Goal: Complete application form

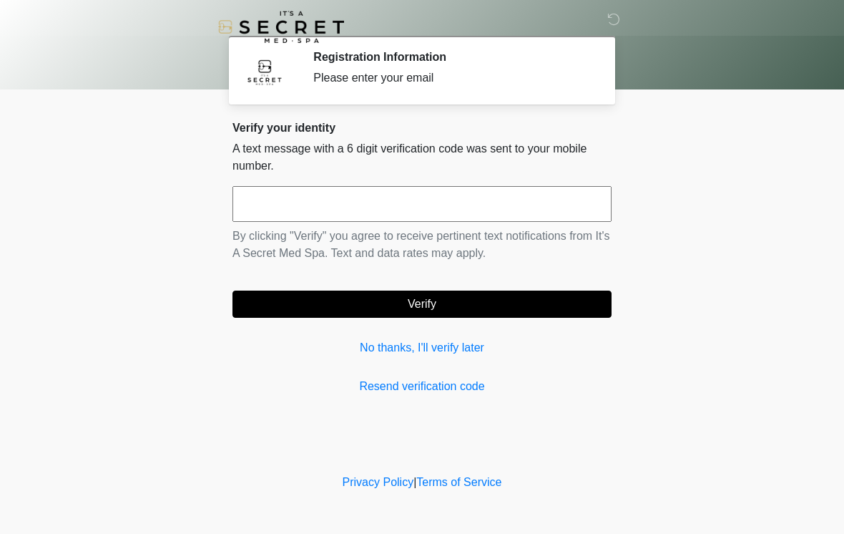
click at [393, 199] on input "text" at bounding box center [422, 204] width 379 height 36
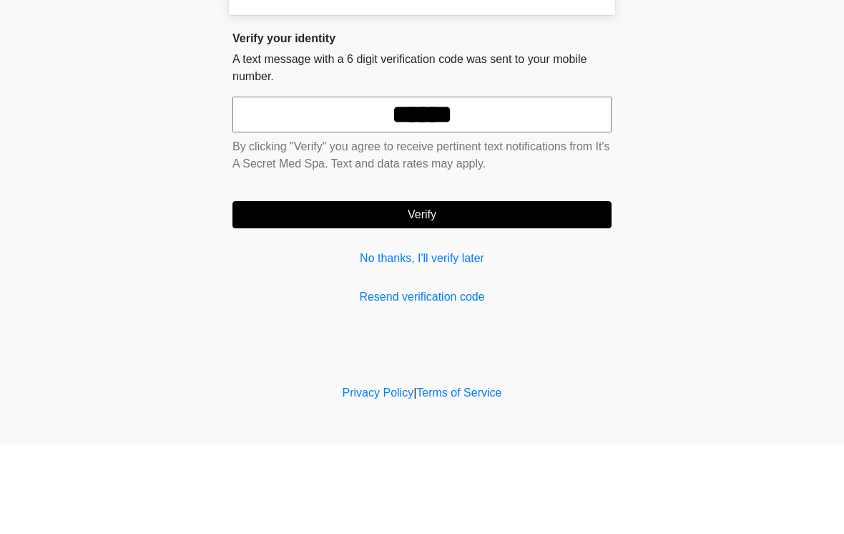
type input "******"
click at [465, 291] on button "Verify" at bounding box center [422, 304] width 379 height 27
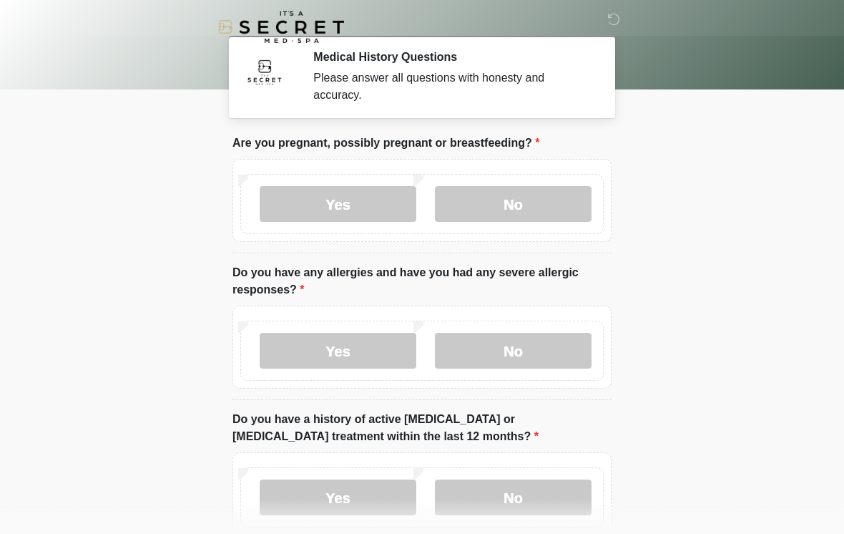
click at [537, 195] on label "No" at bounding box center [513, 204] width 157 height 36
click at [540, 346] on label "No" at bounding box center [513, 351] width 157 height 36
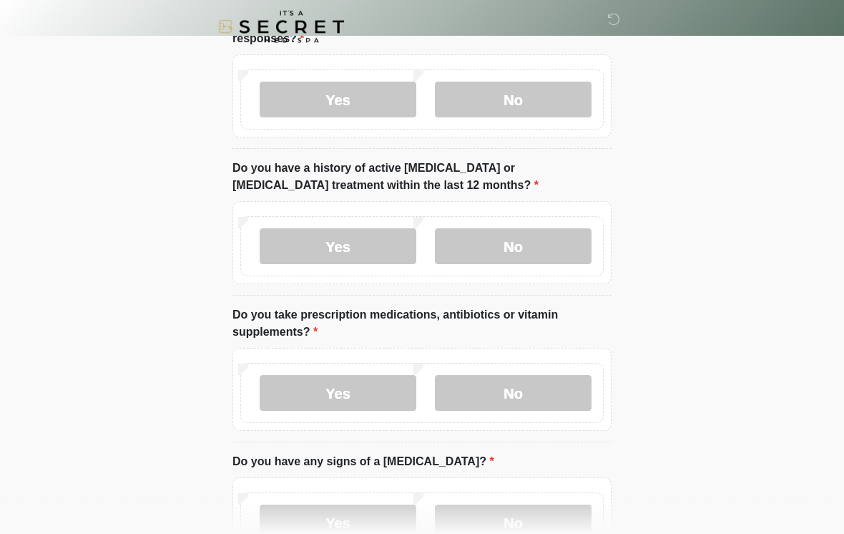
scroll to position [251, 0]
click at [553, 241] on label "No" at bounding box center [513, 246] width 157 height 36
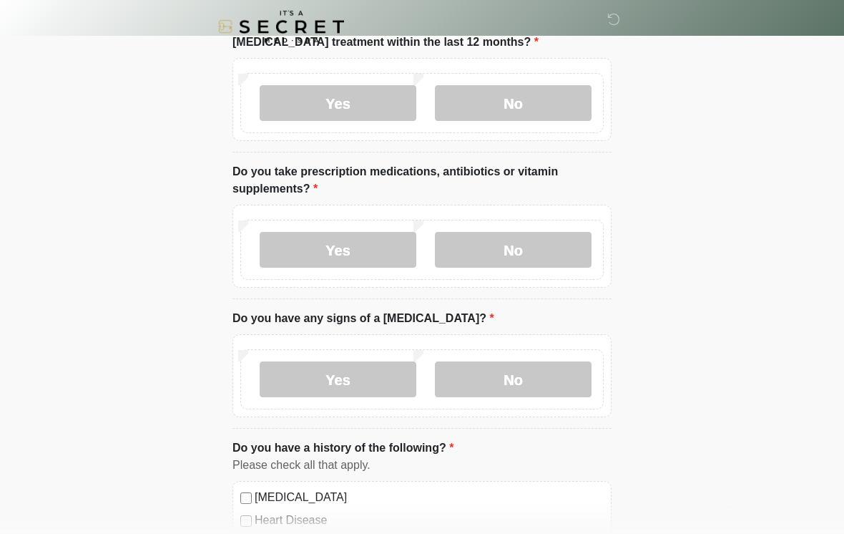
scroll to position [394, 0]
click at [375, 245] on label "Yes" at bounding box center [338, 250] width 157 height 36
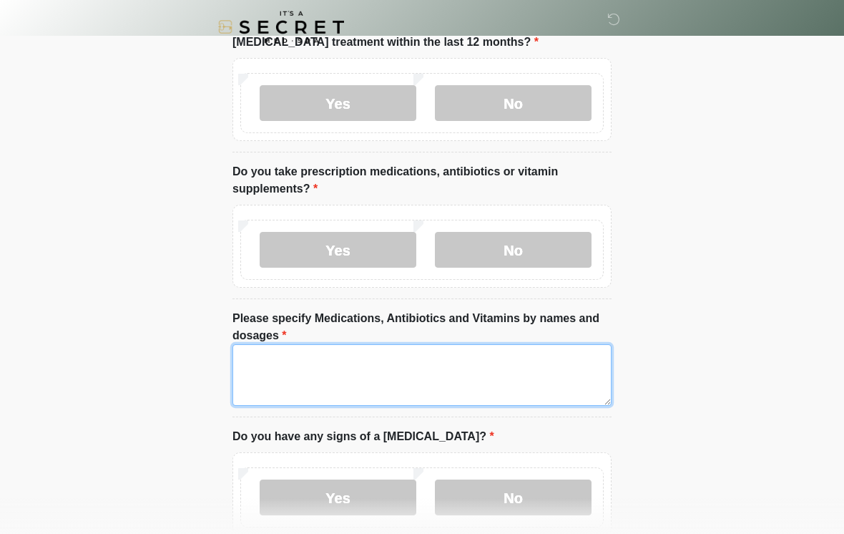
click at [492, 361] on textarea "Please specify Medications, Antibiotics and Vitamins by names and dosages" at bounding box center [422, 375] width 379 height 62
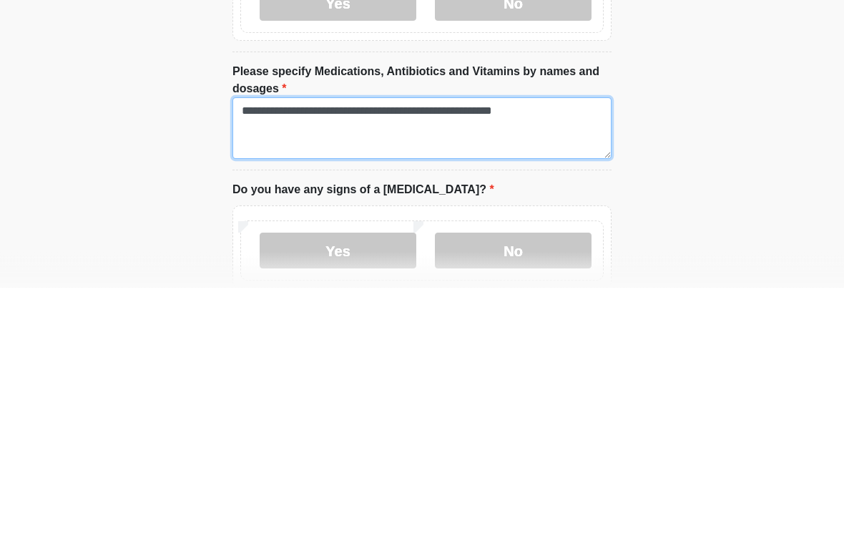
type textarea "**********"
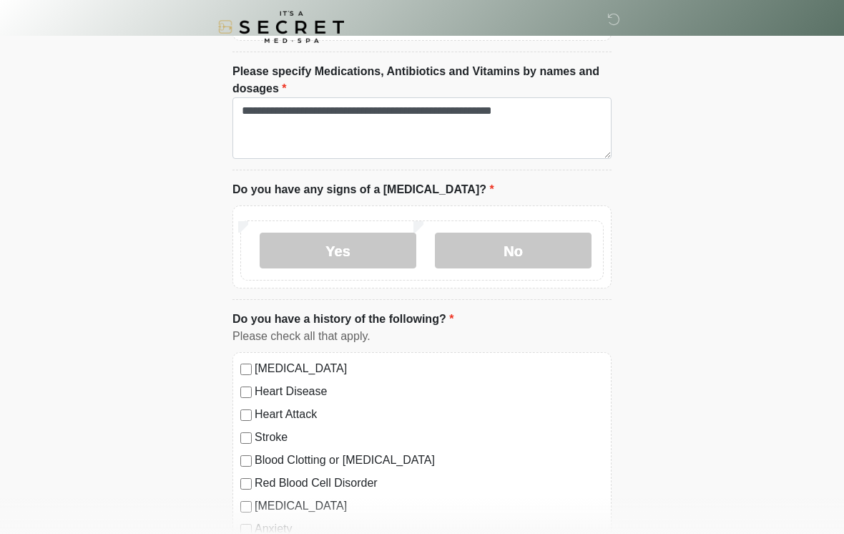
click at [539, 240] on label "No" at bounding box center [513, 251] width 157 height 36
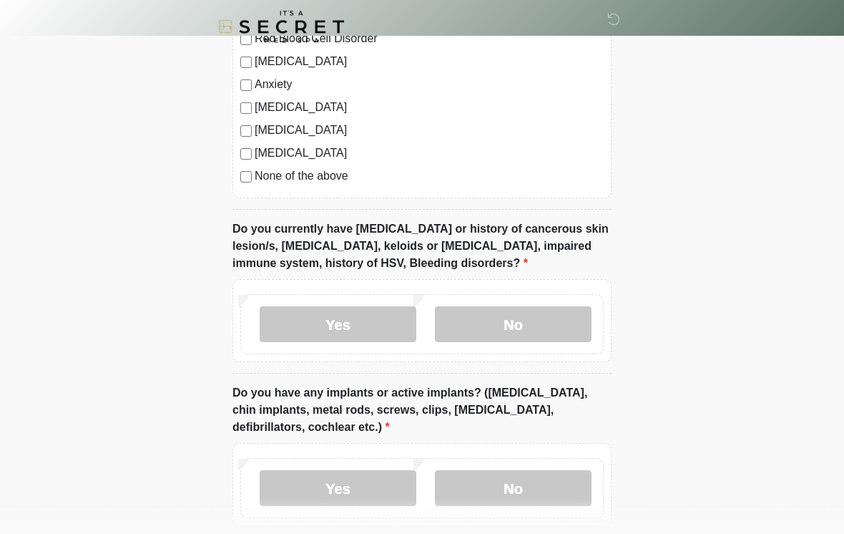
scroll to position [1088, 0]
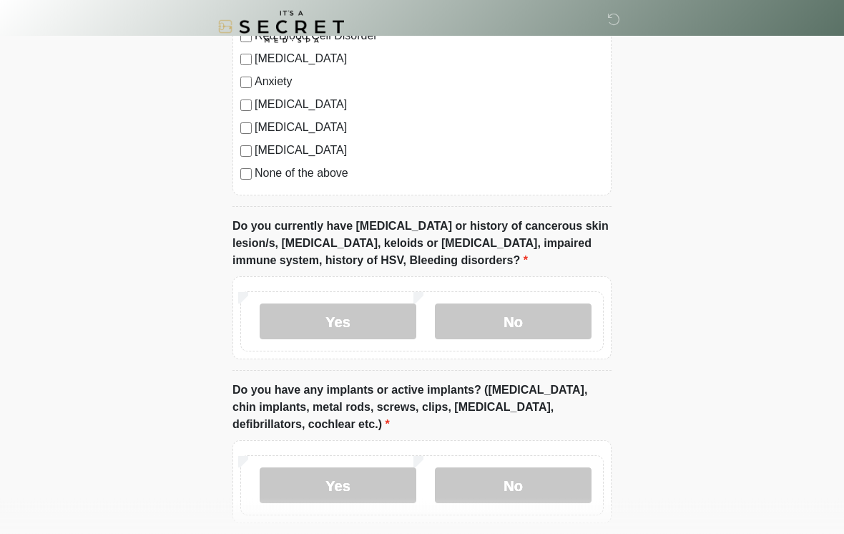
click at [528, 311] on label "No" at bounding box center [513, 322] width 157 height 36
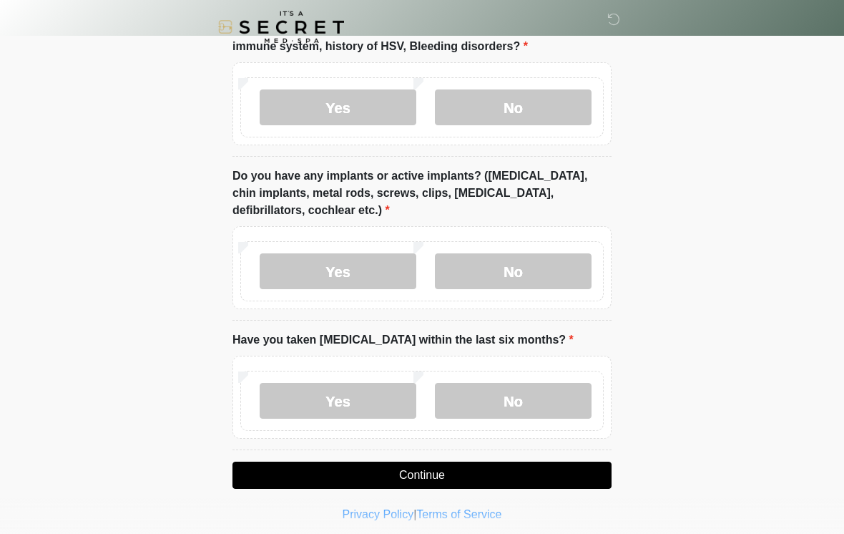
scroll to position [1309, 0]
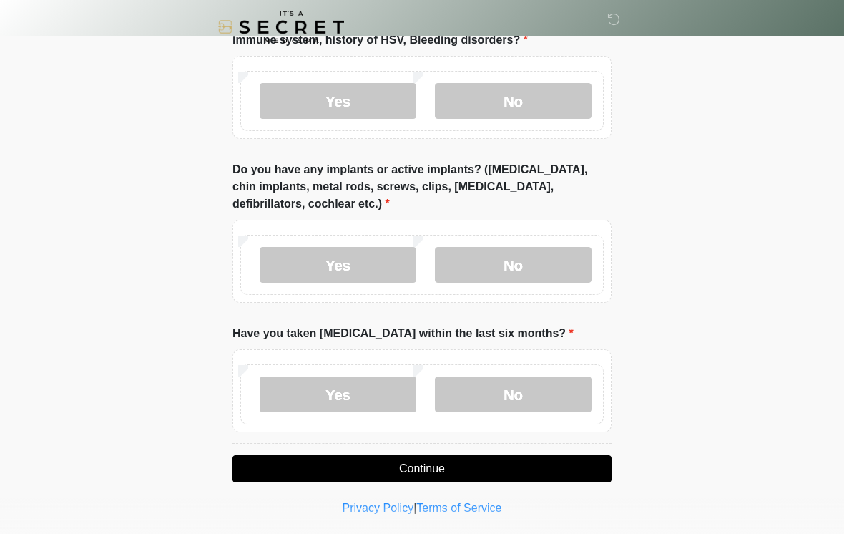
click at [354, 263] on label "Yes" at bounding box center [338, 265] width 157 height 36
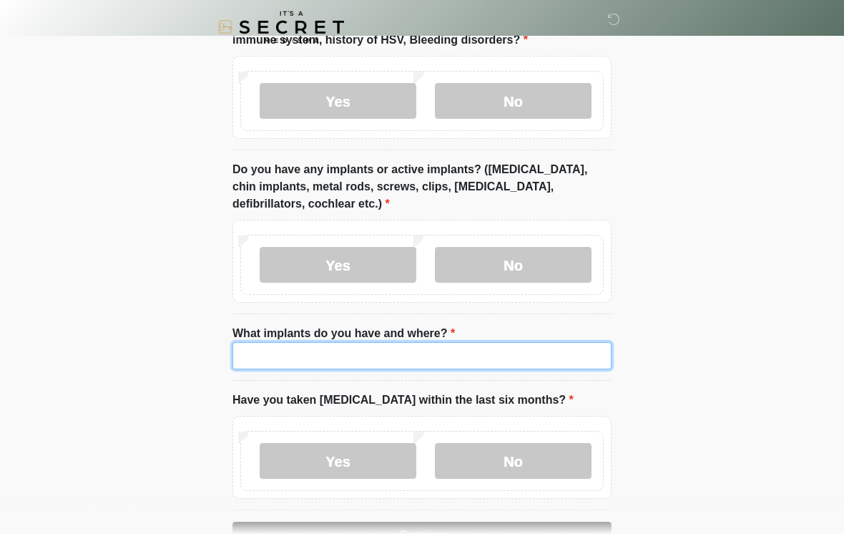
click at [460, 344] on input "What implants do you have and where?" at bounding box center [422, 355] width 379 height 27
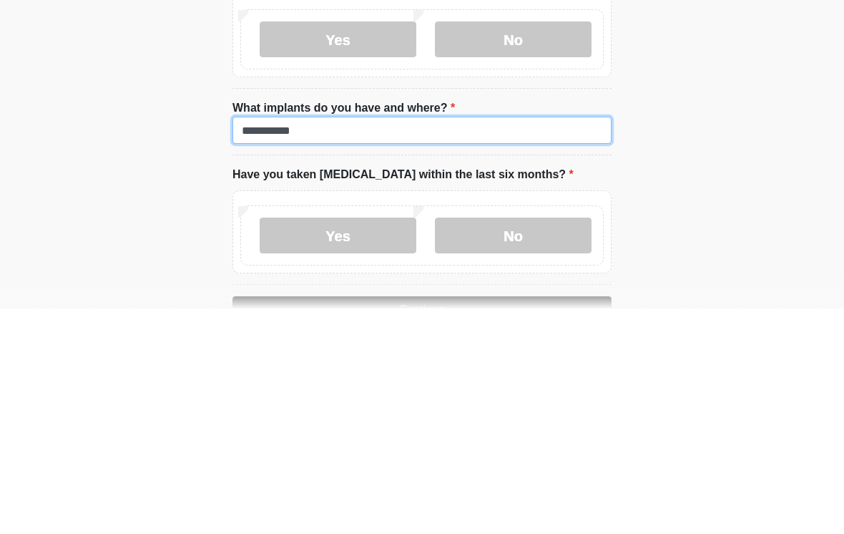
type input "**********"
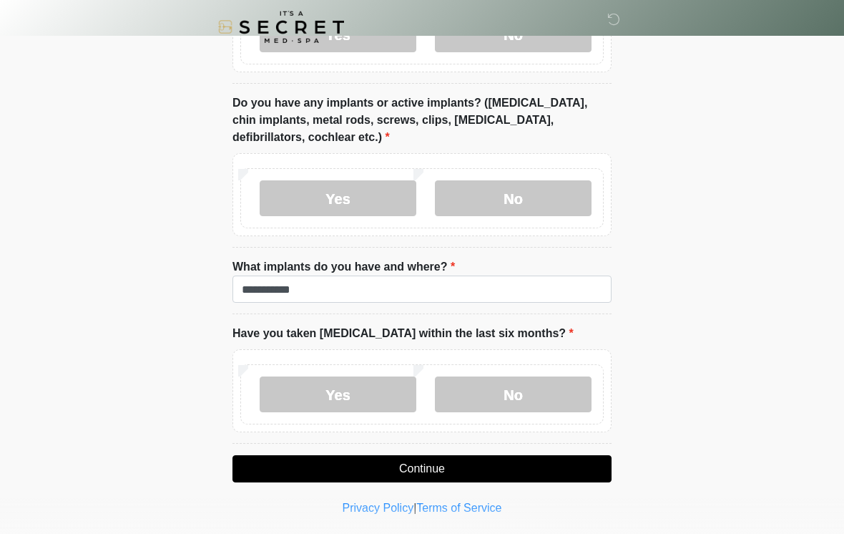
click at [552, 386] on label "No" at bounding box center [513, 394] width 157 height 36
click at [543, 462] on button "Continue" at bounding box center [422, 468] width 379 height 27
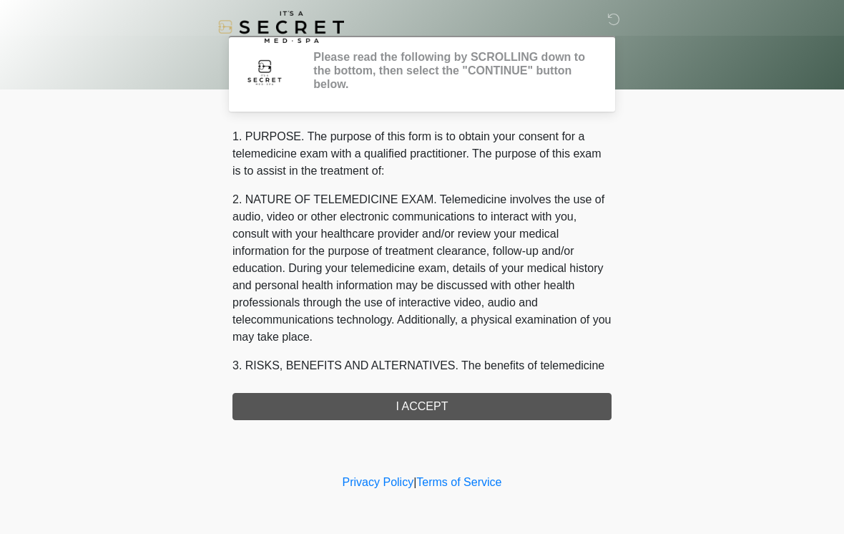
scroll to position [0, 0]
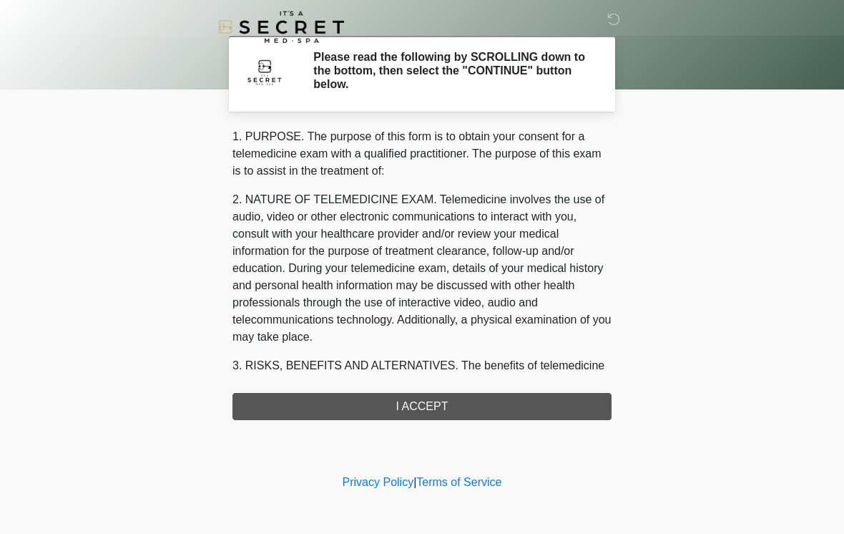
click at [445, 404] on div "1. PURPOSE. The purpose of this form is to obtain your consent for a telemedici…" at bounding box center [422, 274] width 379 height 292
click at [429, 409] on div "1. PURPOSE. The purpose of this form is to obtain your consent for a telemedici…" at bounding box center [422, 274] width 379 height 292
click at [429, 395] on div "1. PURPOSE. The purpose of this form is to obtain your consent for a telemedici…" at bounding box center [422, 274] width 379 height 292
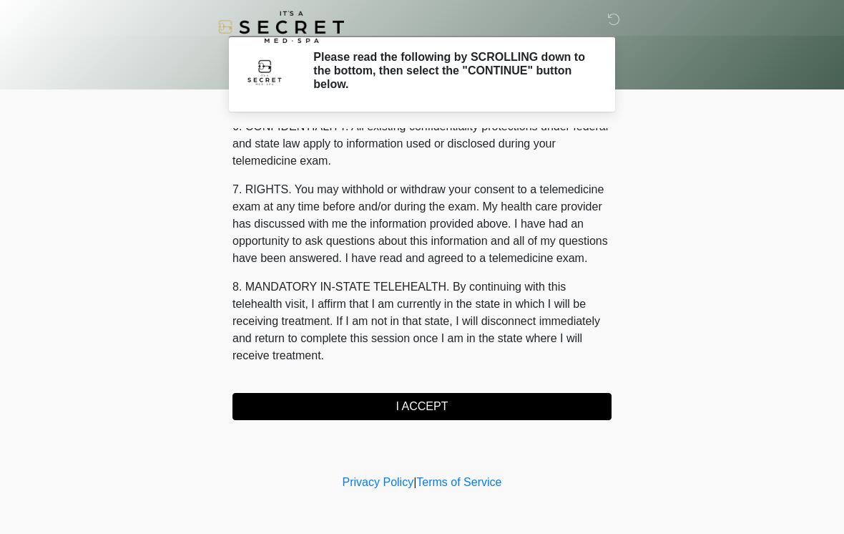
scroll to position [582, 0]
click at [446, 402] on button "I ACCEPT" at bounding box center [422, 406] width 379 height 27
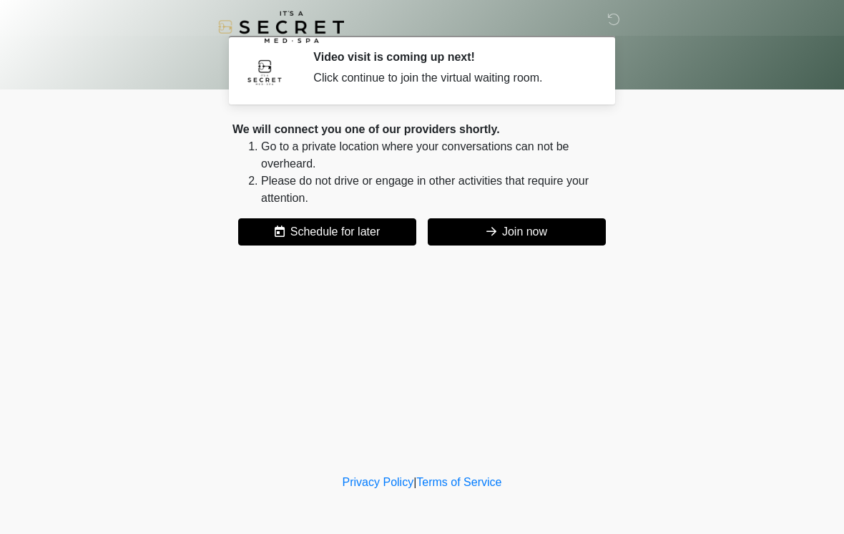
click at [514, 228] on button "Join now" at bounding box center [517, 231] width 178 height 27
